Goal: Find contact information: Find contact information

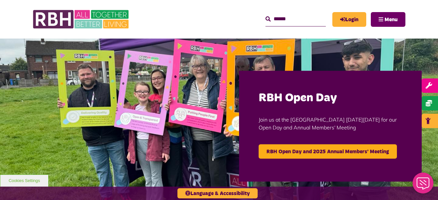
click at [390, 17] on span "Menu" at bounding box center [391, 19] width 13 height 5
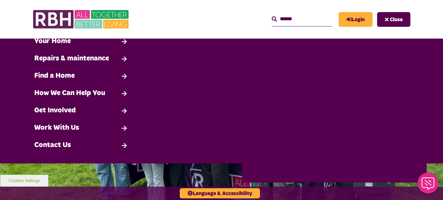
scroll to position [40, 0]
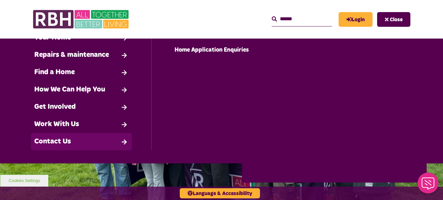
click at [64, 140] on link "Contact Us" at bounding box center [81, 141] width 101 height 17
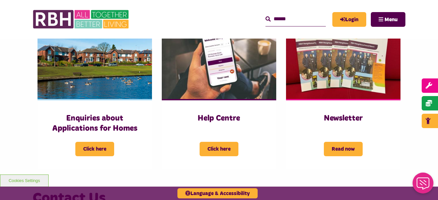
scroll to position [322, 0]
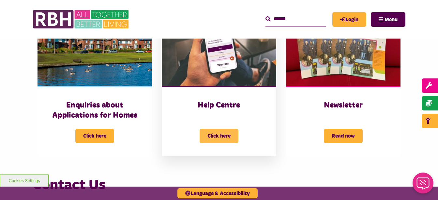
click at [223, 138] on span "Click here" at bounding box center [219, 136] width 39 height 14
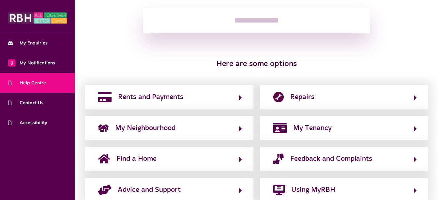
scroll to position [120, 0]
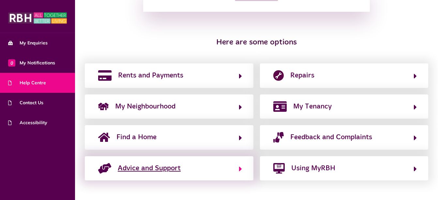
click at [180, 170] on span "Advice and Support" at bounding box center [149, 168] width 63 height 10
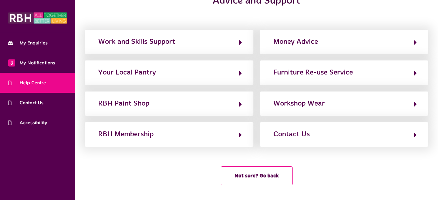
scroll to position [0, 0]
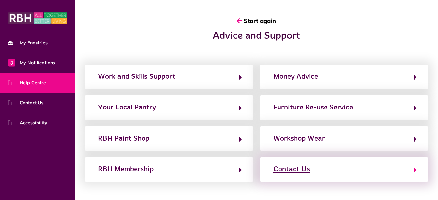
click at [307, 170] on div "Contact Us" at bounding box center [291, 169] width 37 height 10
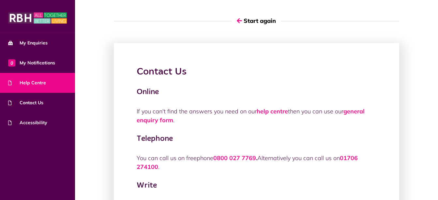
click at [379, 36] on div "Contact Us Online If you can't find the answers you need on our help centre the…" at bounding box center [257, 199] width 292 height 338
